Goal: Task Accomplishment & Management: Complete application form

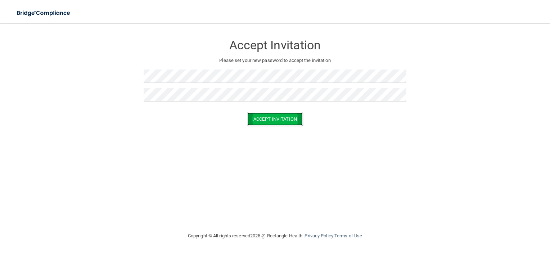
click at [281, 120] on button "Accept Invitation" at bounding box center [274, 118] width 55 height 13
click at [277, 128] on button "Accept Invitation" at bounding box center [274, 129] width 55 height 13
click at [262, 131] on button "Accept Invitation" at bounding box center [274, 129] width 55 height 13
click at [187, 86] on div at bounding box center [275, 78] width 263 height 19
click at [274, 112] on p "Token is invalid or blank." at bounding box center [275, 113] width 263 height 9
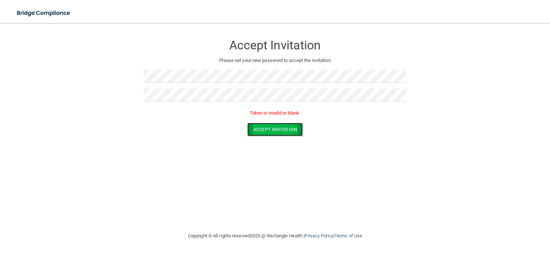
click at [292, 130] on button "Accept Invitation" at bounding box center [274, 129] width 55 height 13
click at [283, 121] on button "Accept Invitation" at bounding box center [274, 118] width 55 height 13
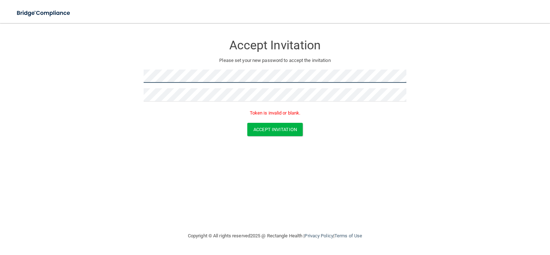
click at [103, 75] on form "Accept Invitation Please set your new password to accept the invitation Token i…" at bounding box center [274, 87] width 521 height 114
click at [271, 113] on p "Token is invalid or blank." at bounding box center [275, 113] width 263 height 9
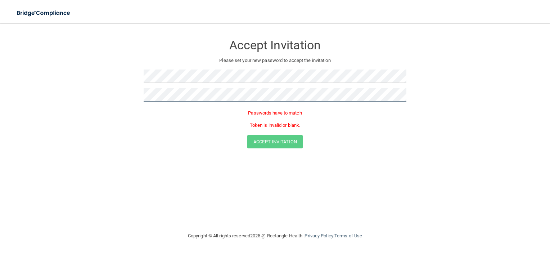
click at [115, 92] on form "Accept Invitation Please set your new password to accept the invitation Passwor…" at bounding box center [274, 93] width 521 height 127
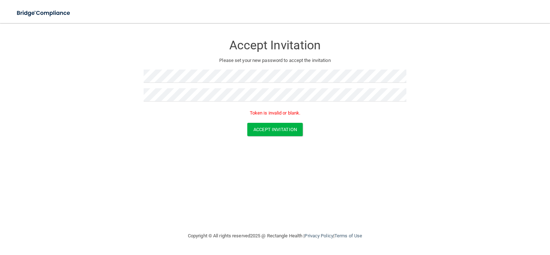
click at [284, 111] on p "Token is invalid or blank." at bounding box center [275, 113] width 263 height 9
click at [284, 127] on button "Accept Invitation" at bounding box center [274, 129] width 55 height 13
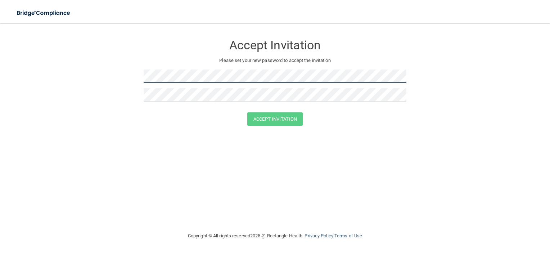
click at [131, 79] on form "Accept Invitation Please set your new password to accept the invitation Accept …" at bounding box center [274, 82] width 521 height 104
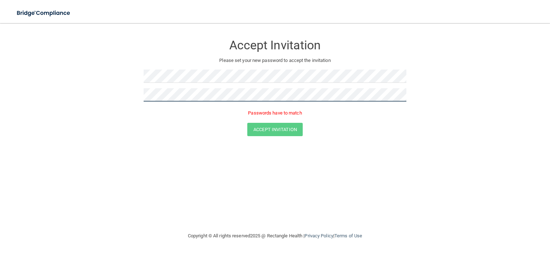
click at [98, 102] on form "Accept Invitation Please set your new password to accept the invitation Passwor…" at bounding box center [274, 87] width 521 height 114
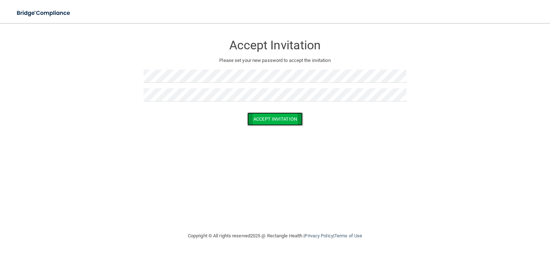
click at [271, 116] on button "Accept Invitation" at bounding box center [274, 118] width 55 height 13
